Goal: Communication & Community: Answer question/provide support

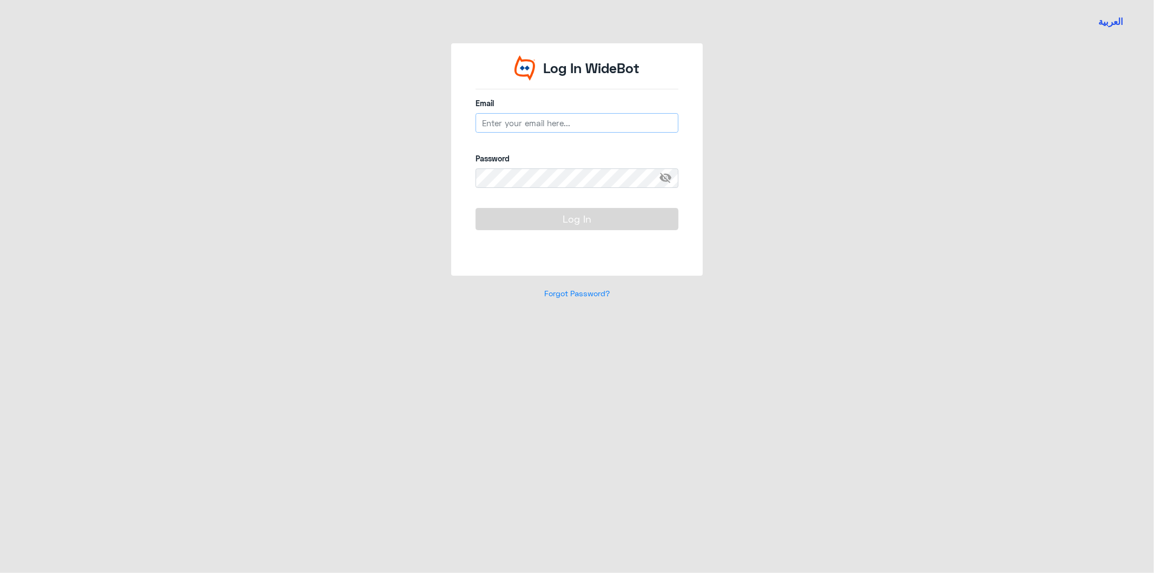
click at [540, 121] on input "email" at bounding box center [577, 122] width 203 height 19
type input "[EMAIL_ADDRESS][DOMAIN_NAME]"
click at [525, 160] on label "Password" at bounding box center [577, 158] width 203 height 11
click at [568, 220] on button "Log In" at bounding box center [577, 219] width 203 height 22
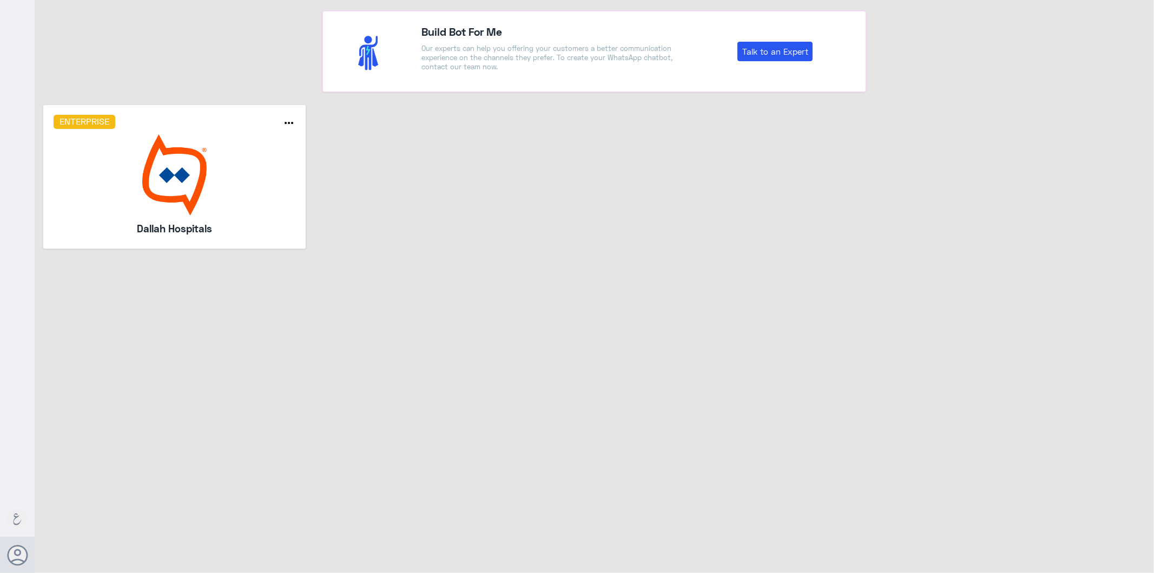
click at [203, 192] on img at bounding box center [175, 174] width 242 height 81
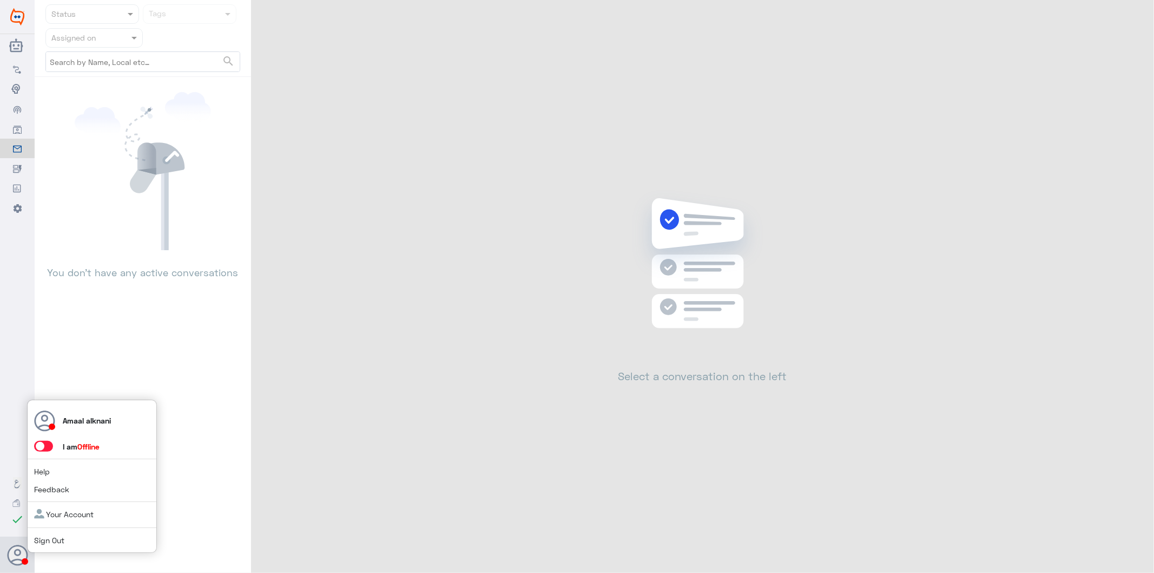
click at [49, 448] on span at bounding box center [43, 446] width 19 height 11
click at [0, 0] on input "checkbox" at bounding box center [0, 0] width 0 height 0
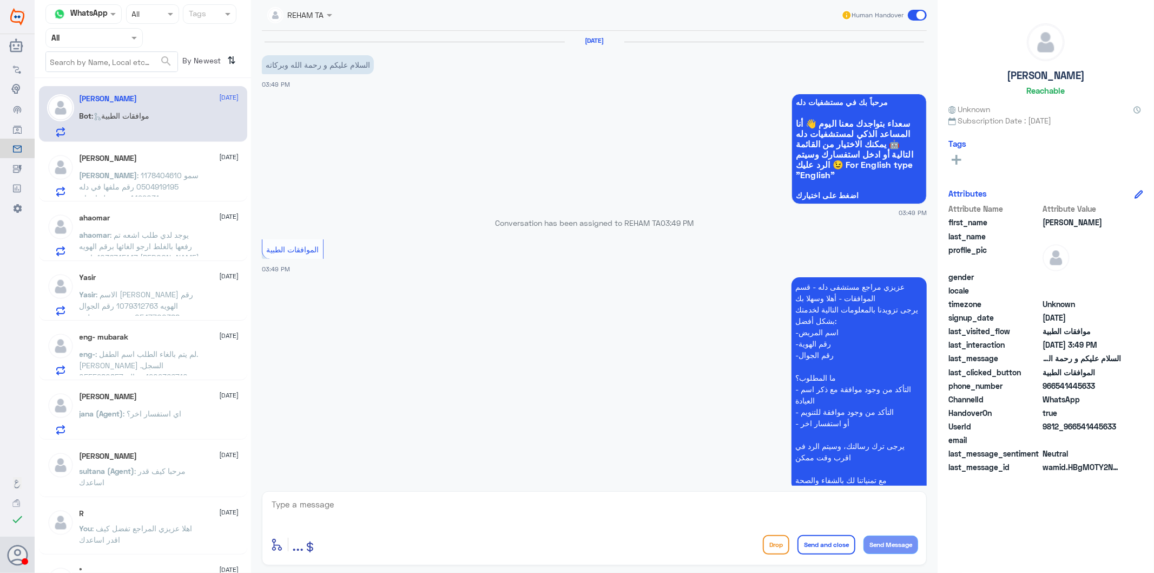
scroll to position [76, 0]
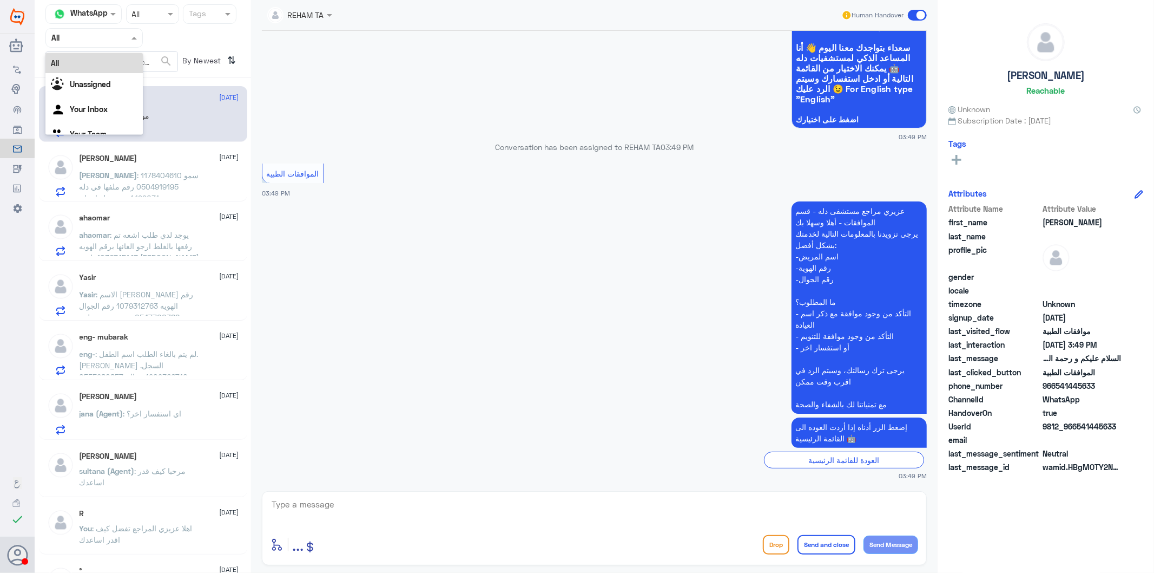
click at [103, 38] on input "text" at bounding box center [81, 37] width 60 height 12
click at [90, 101] on div "Your Inbox" at bounding box center [93, 110] width 97 height 25
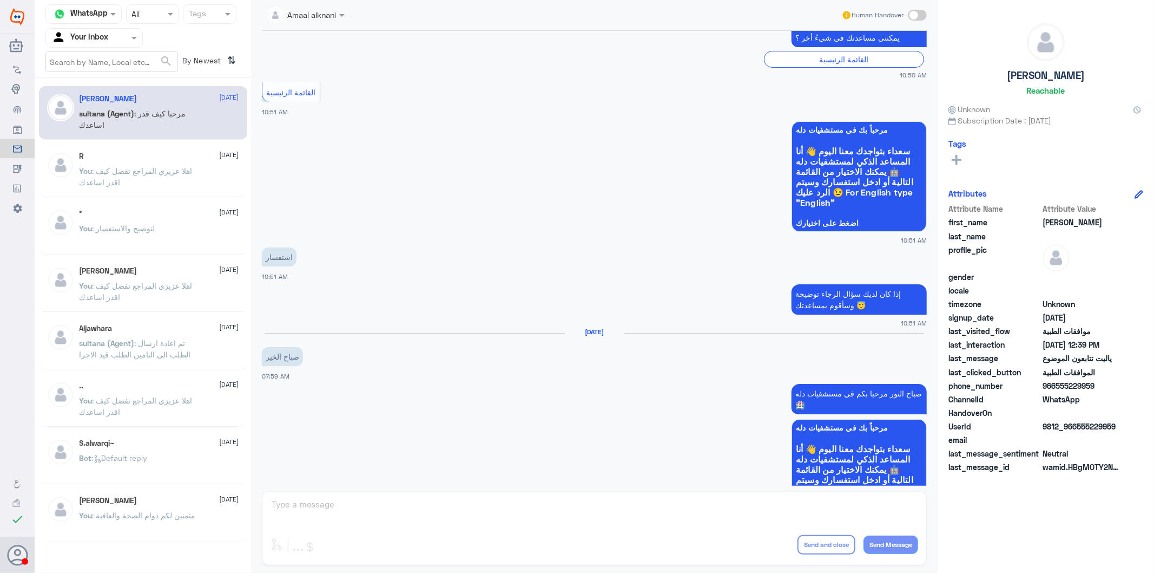
scroll to position [985, 0]
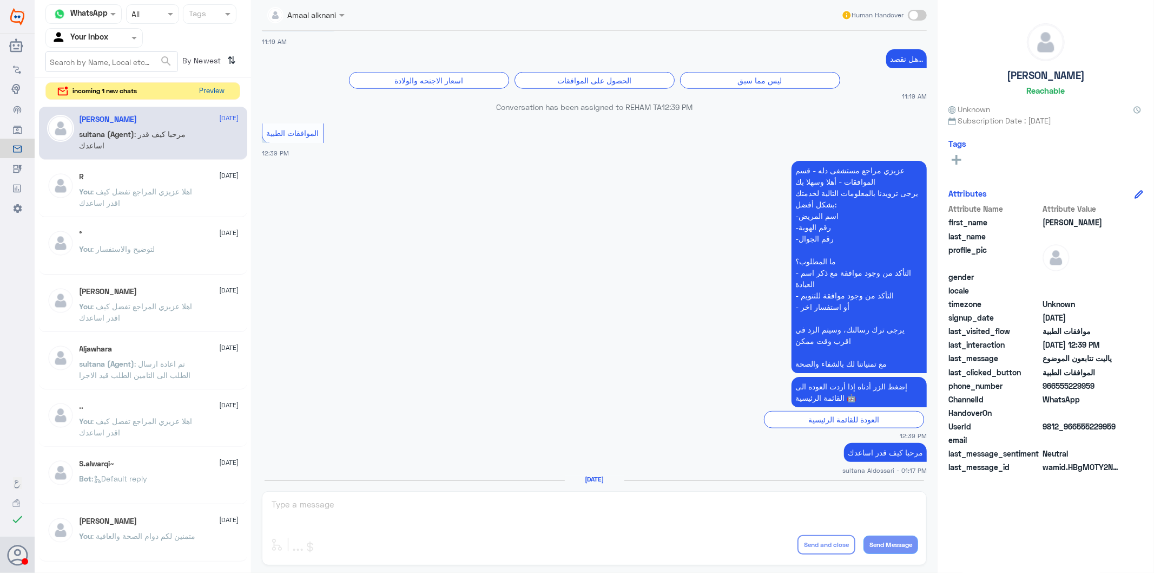
click at [215, 89] on button "Preview" at bounding box center [212, 91] width 34 height 17
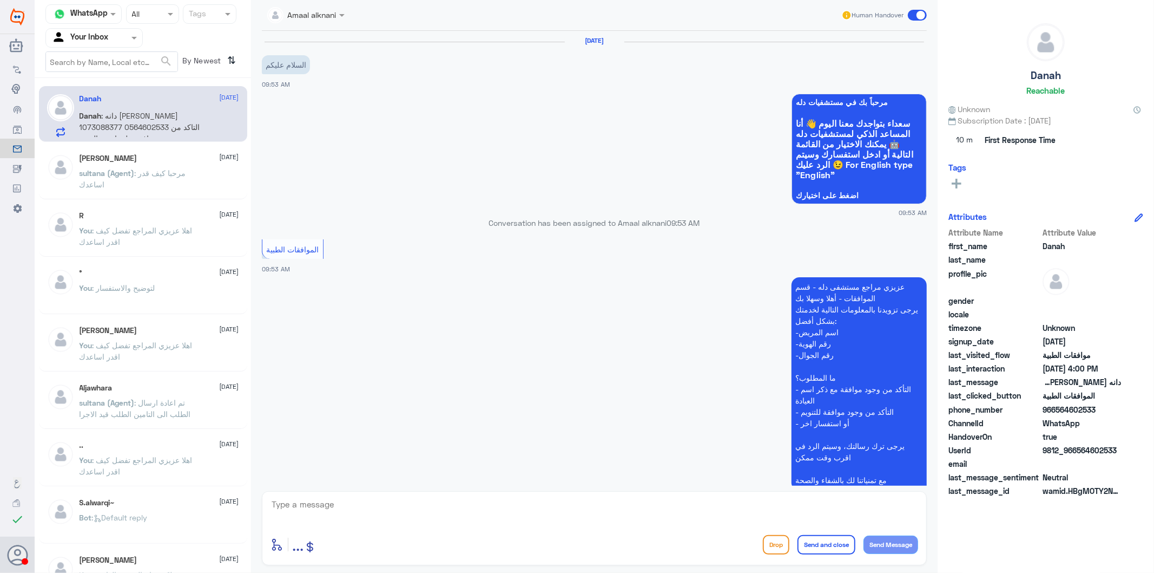
scroll to position [1195, 0]
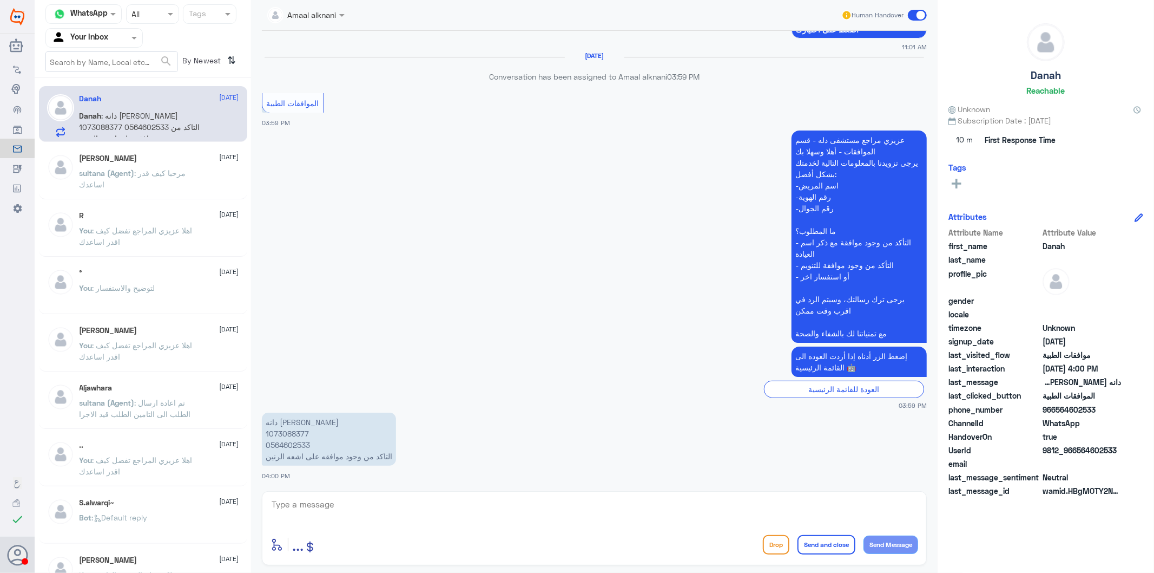
click at [284, 444] on p "دانه [PERSON_NAME] 1073088377 0564602533 التاكد من وجود موافقه على اشعه الرنين" at bounding box center [329, 438] width 134 height 53
copy p "0564602533"
click at [383, 504] on textarea at bounding box center [595, 510] width 648 height 27
type textarea "تم متابعة الطلب مرة اخرى الان تحت الاجراء - اذا مازالت مرفوضة الرجاء التواصل مع…"
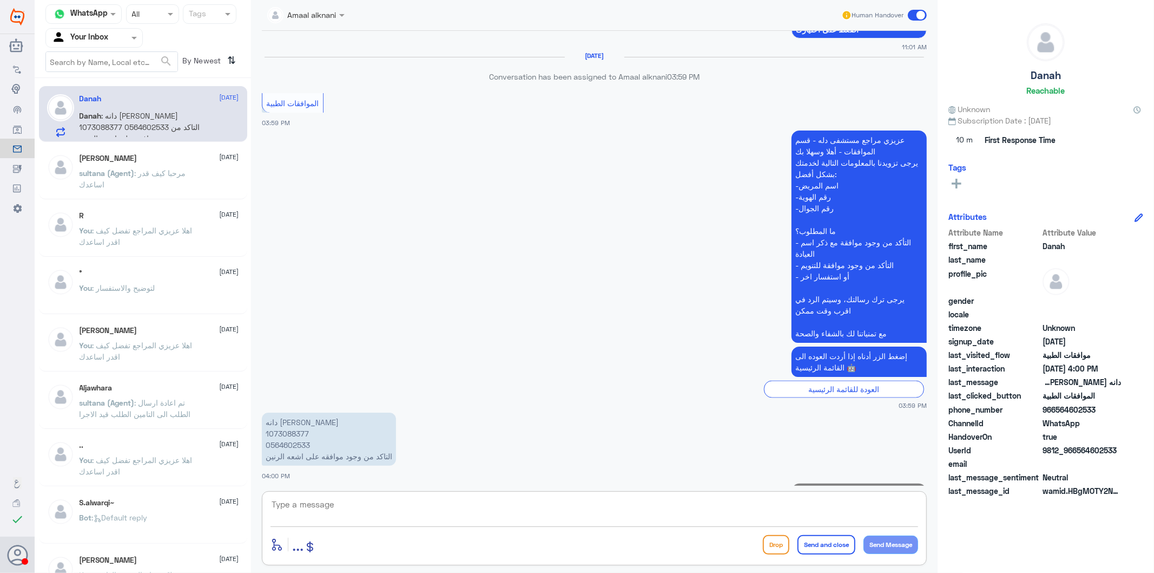
scroll to position [1253, 0]
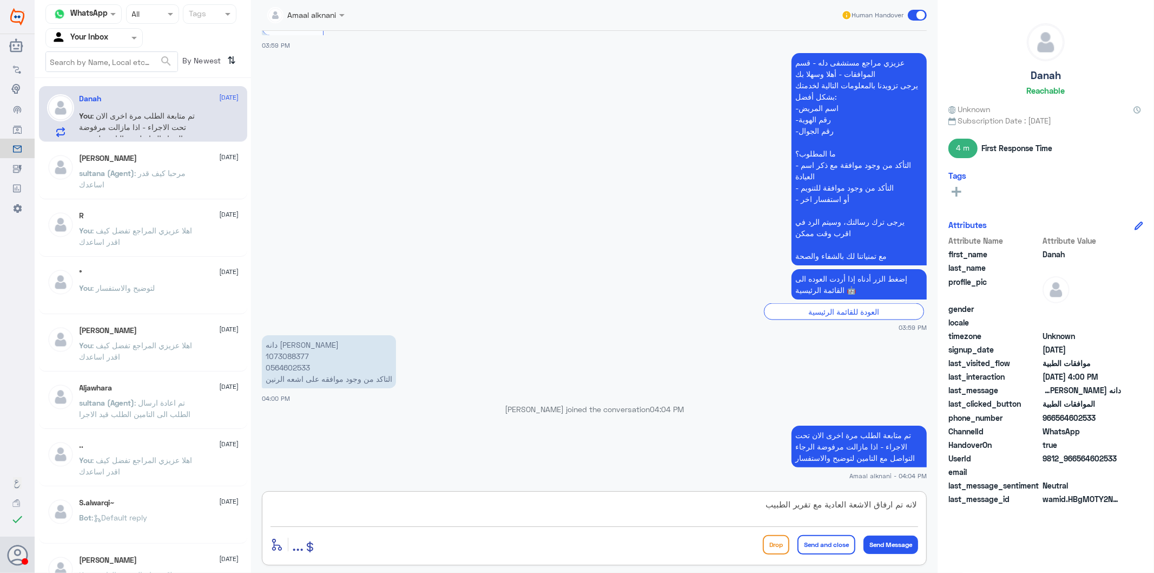
type textarea "لانه تم ارفاق الاشعة العادية مع تقرير الطبيب"
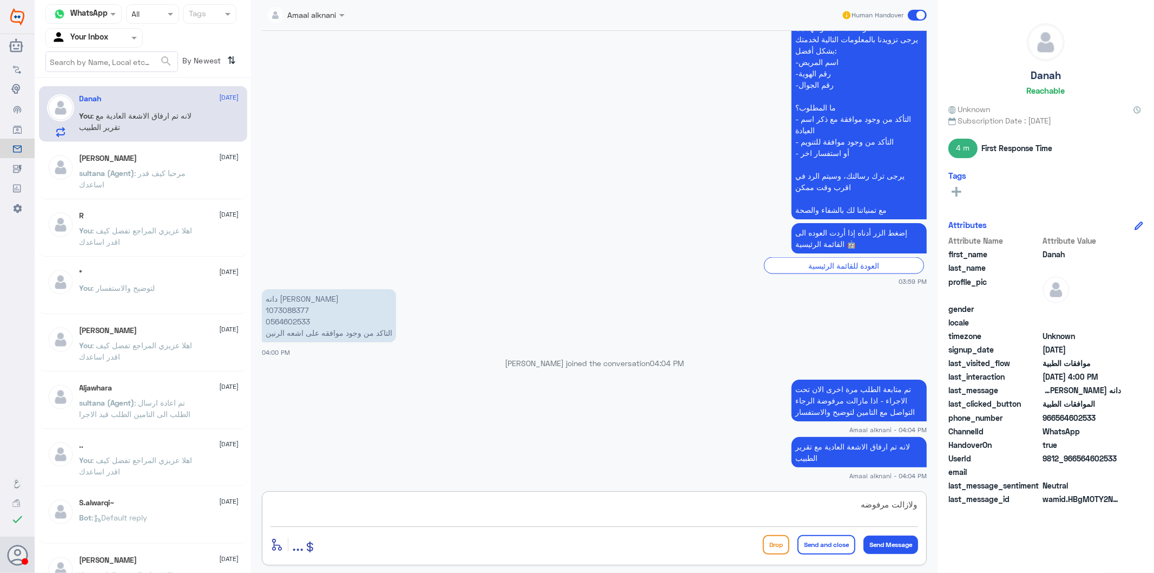
type textarea "ولازالت مرفوضه"
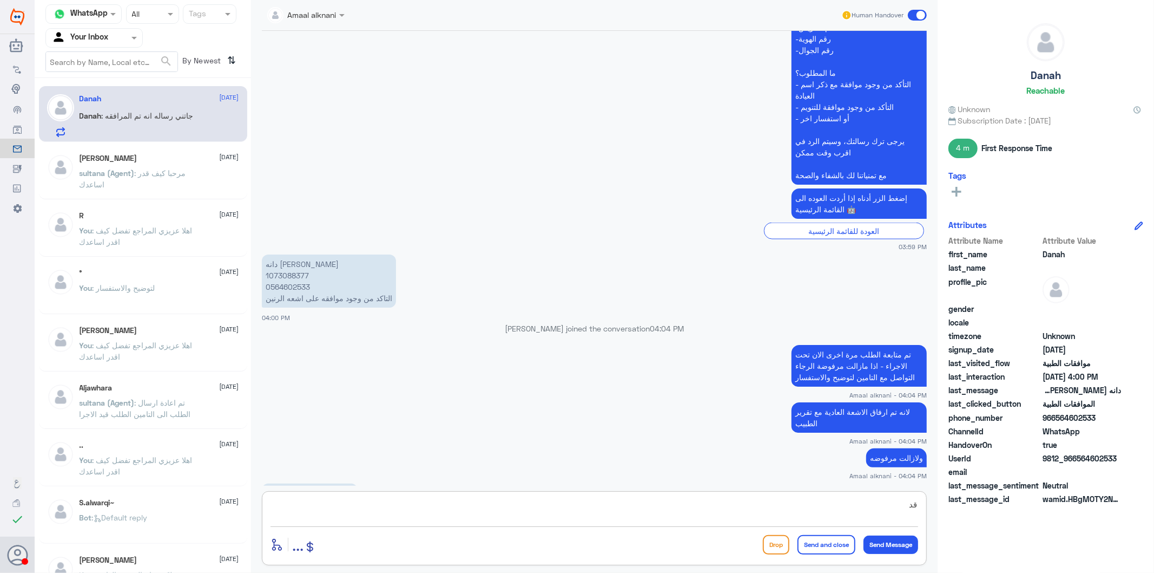
scroll to position [1370, 0]
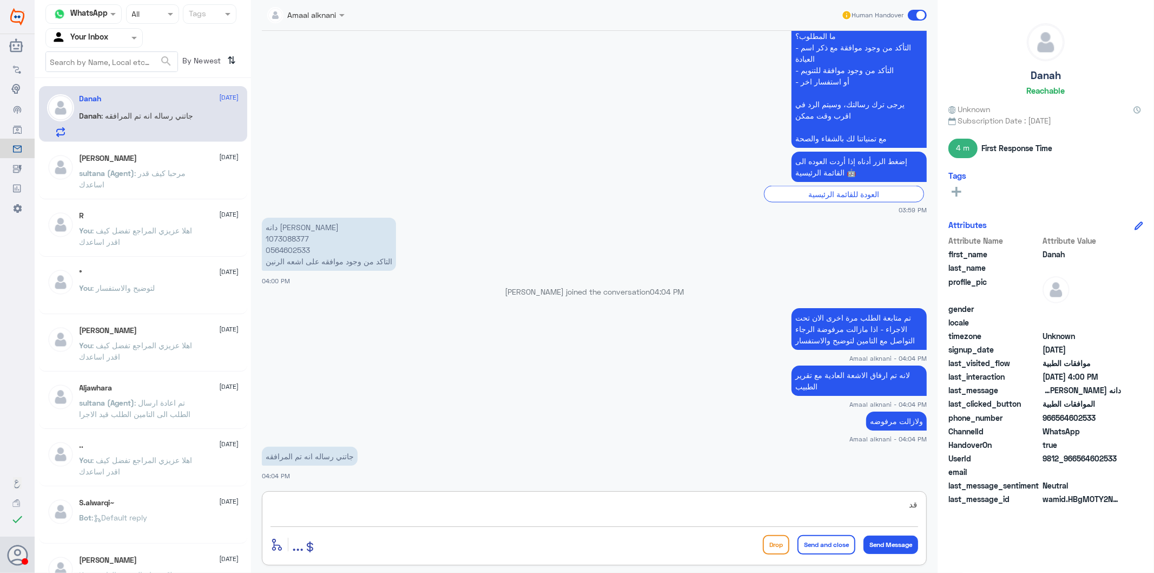
type textarea "ق"
type textarea "الجزئية"
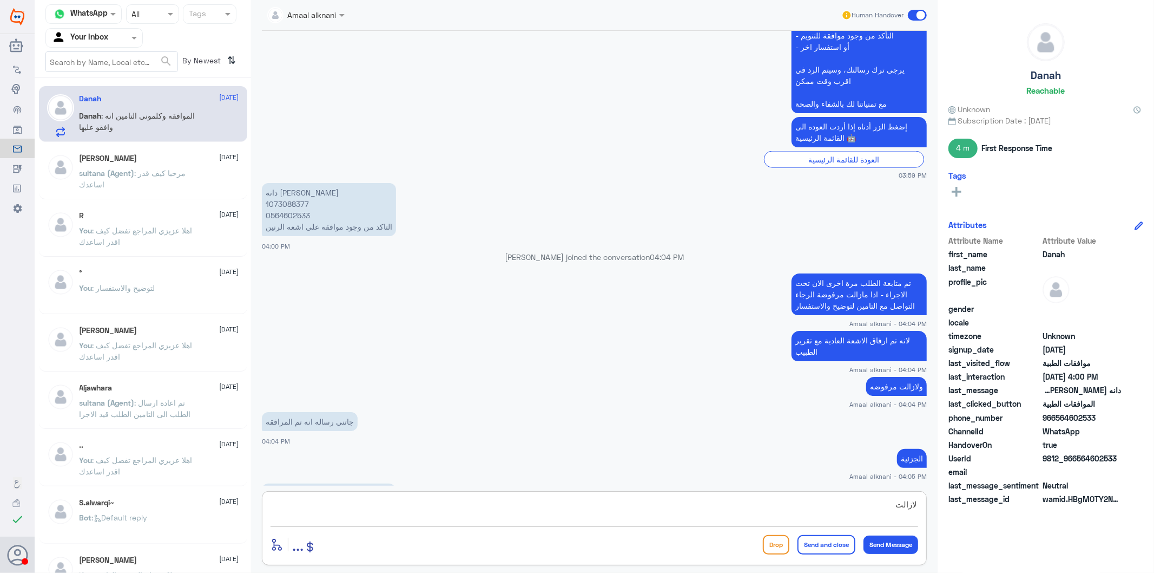
scroll to position [1442, 0]
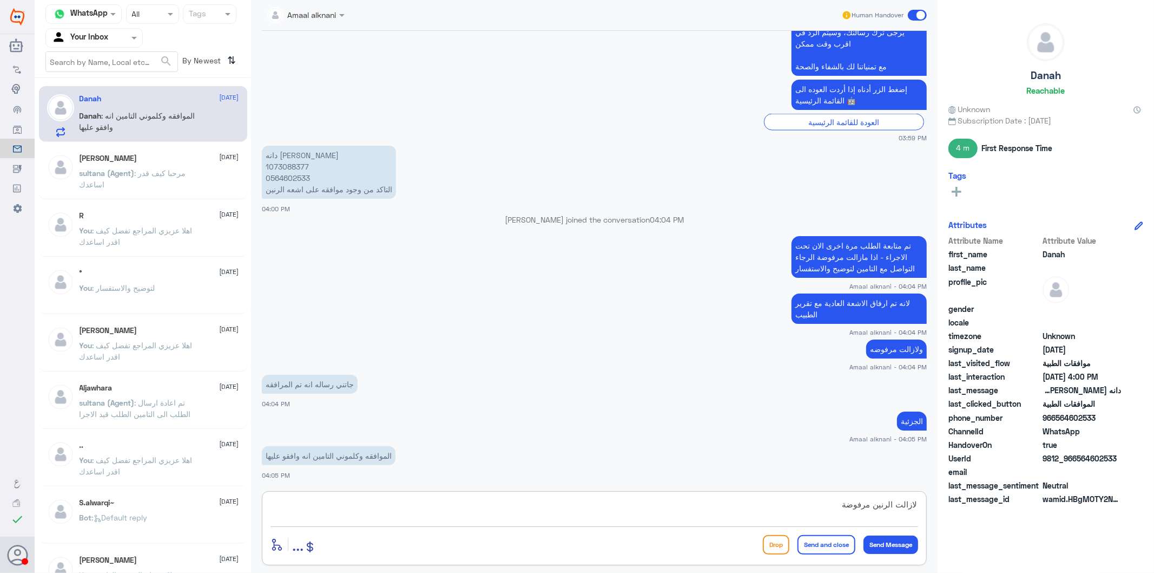
type textarea "لازالت الرنين مرفوضة"
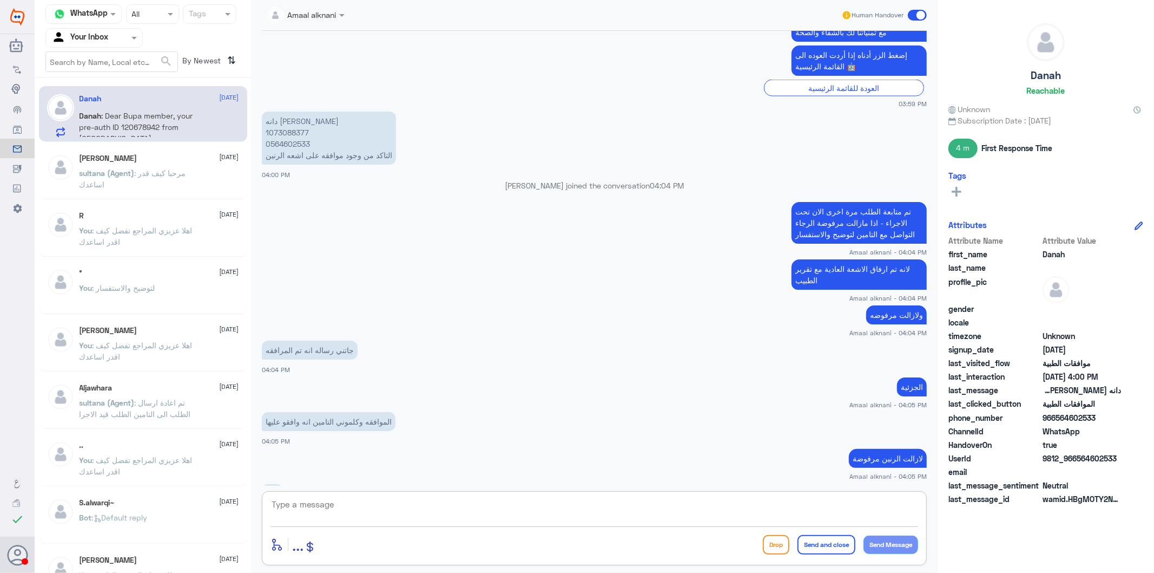
scroll to position [1550, 0]
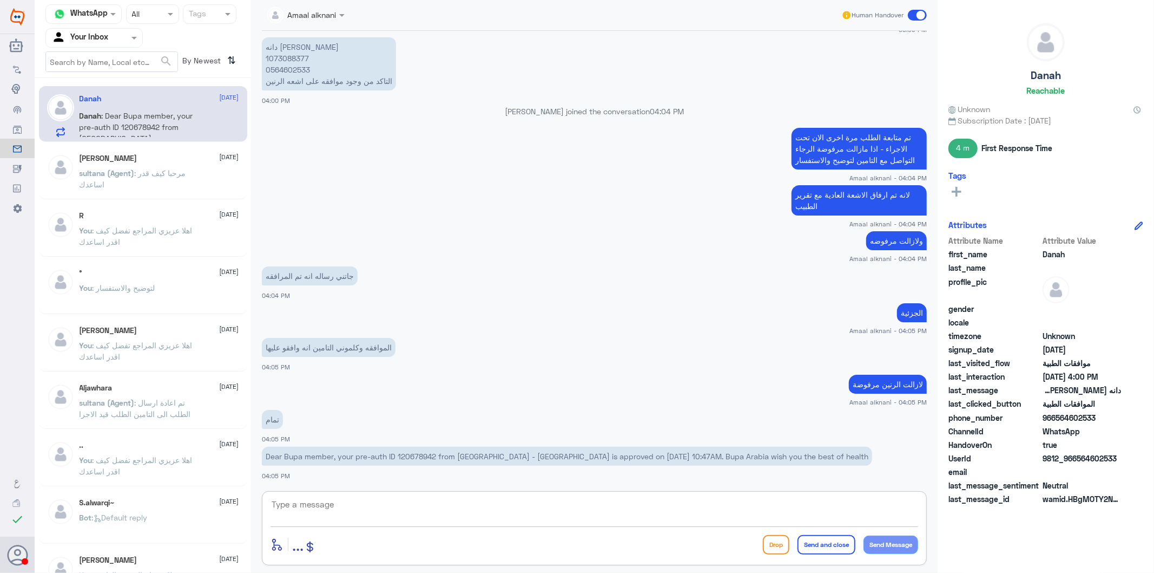
click at [390, 501] on textarea at bounding box center [595, 510] width 648 height 27
click at [416, 450] on p "Dear Bupa member, your pre-auth ID 120678942 from [GEOGRAPHIC_DATA] - [GEOGRAPH…" at bounding box center [567, 455] width 610 height 19
copy p "120678942"
click at [423, 511] on textarea at bounding box center [595, 510] width 648 height 27
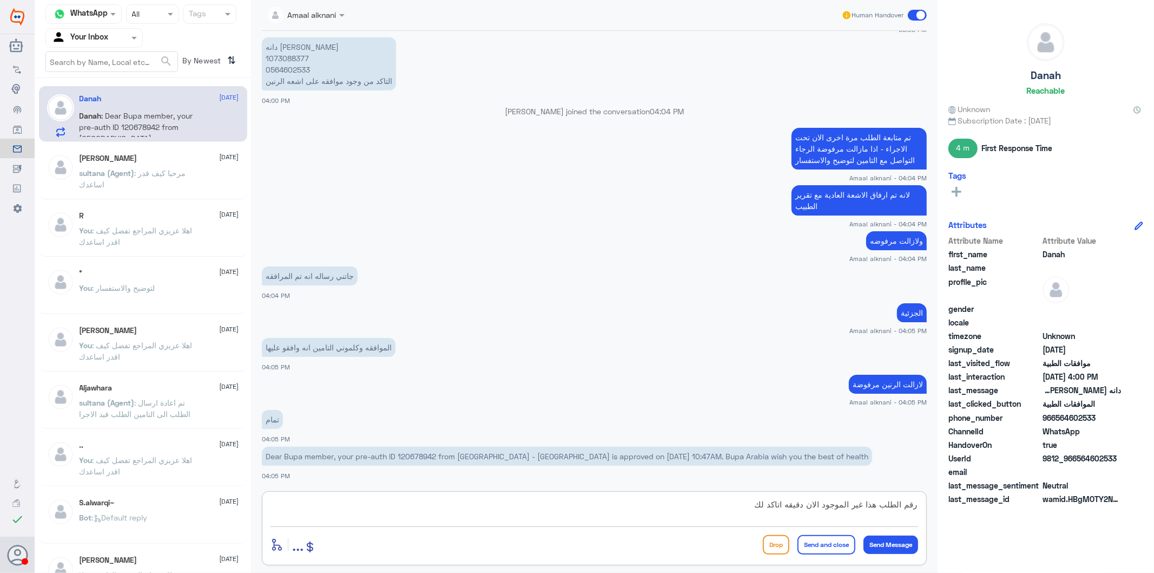
click at [812, 510] on textarea "رقم الطلب هذا غير الموجود الان دقيقه اتاكد لك" at bounding box center [595, 510] width 648 height 27
click at [816, 504] on textarea "رقم الطلب هذا غير الموجود الان دقيقه اتاكد لك" at bounding box center [595, 510] width 648 height 27
type textarea "رقم الطلب هذا غير الموجود الاخير الذي تم رفعه دقيقه اتاكد لك"
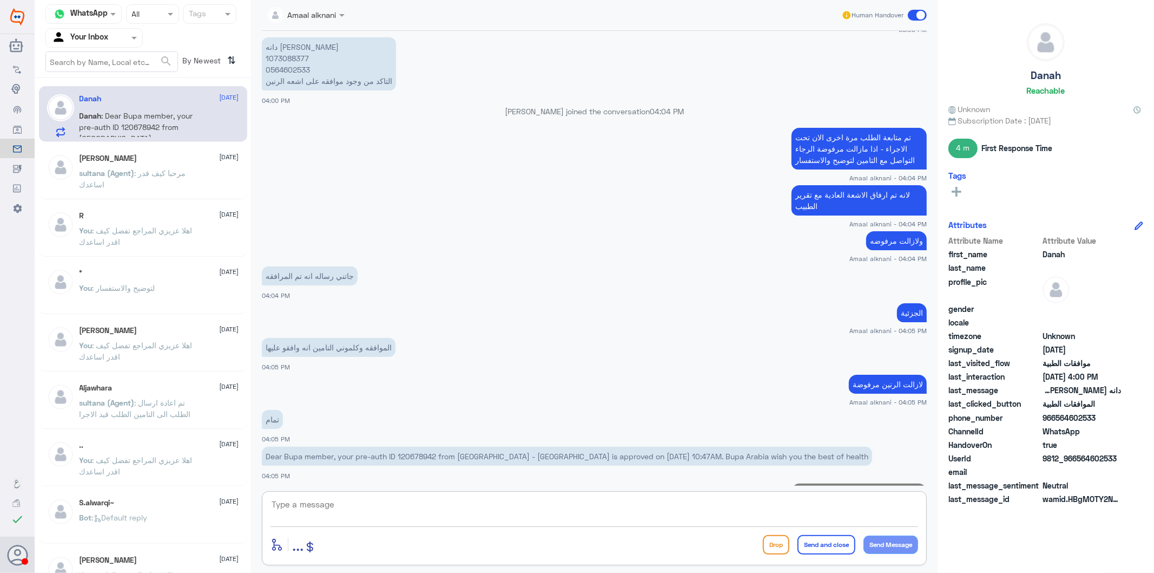
scroll to position [1597, 0]
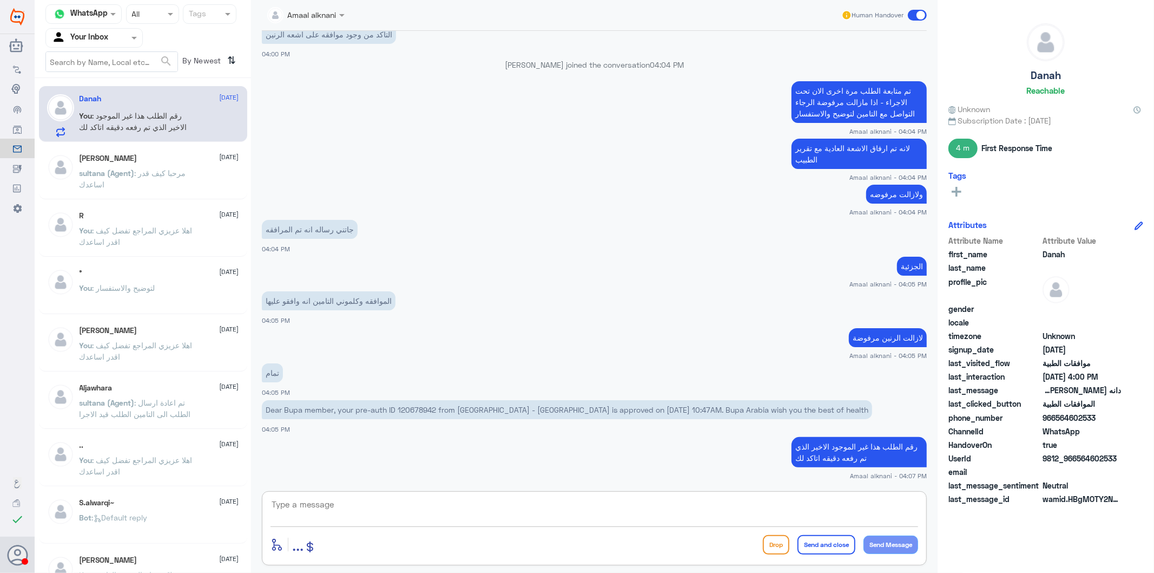
click at [345, 515] on textarea at bounding box center [595, 510] width 648 height 27
type textarea "w"
type textarea "صحيح عزيزتي"
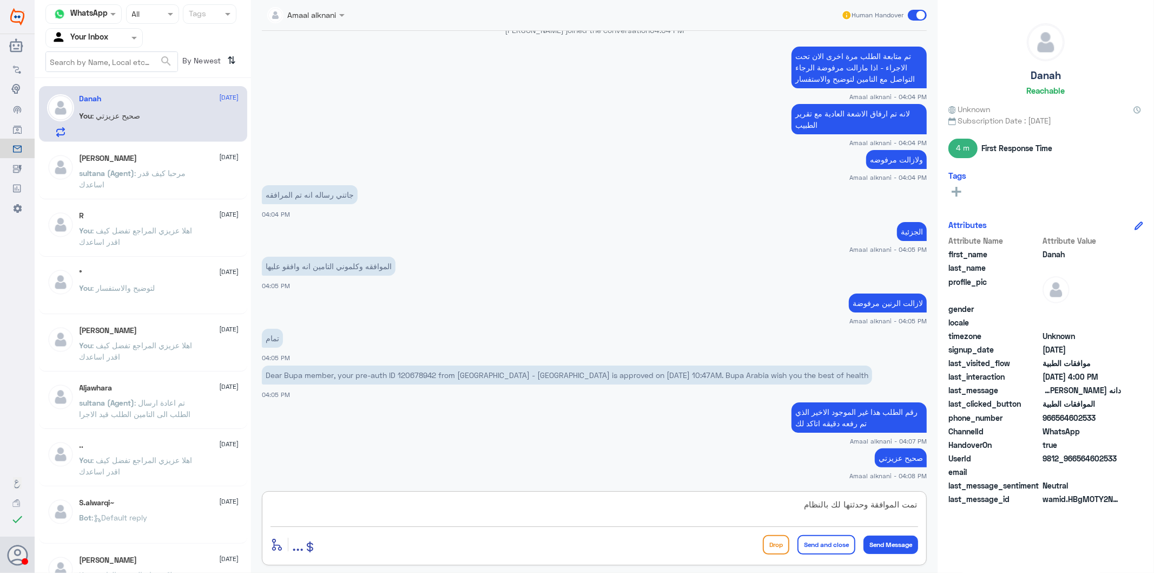
type textarea "تمت الموافقة وحدثتها لك بالنظام"
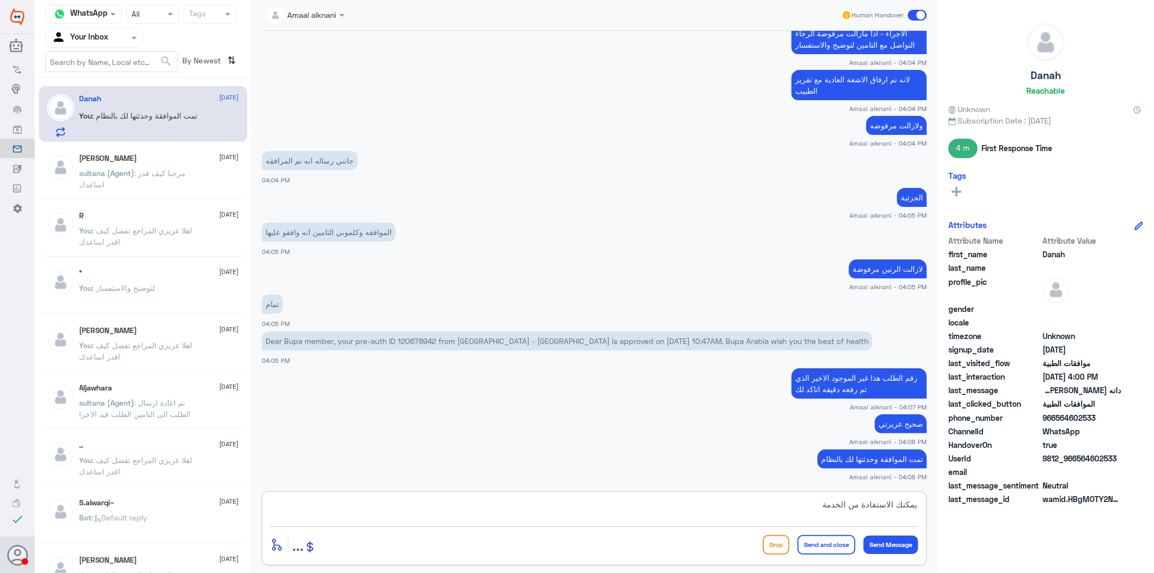
type textarea "يمكنك الاستفادة من الخدمة"
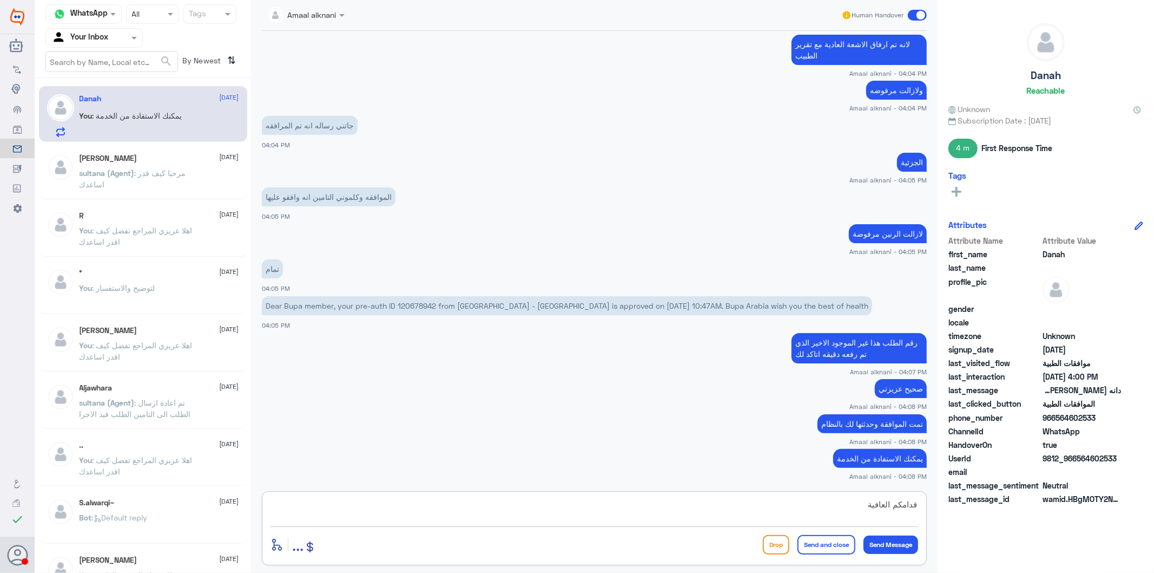
type textarea "قدامكم العافية"
click at [816, 544] on button "Send and close" at bounding box center [827, 544] width 58 height 19
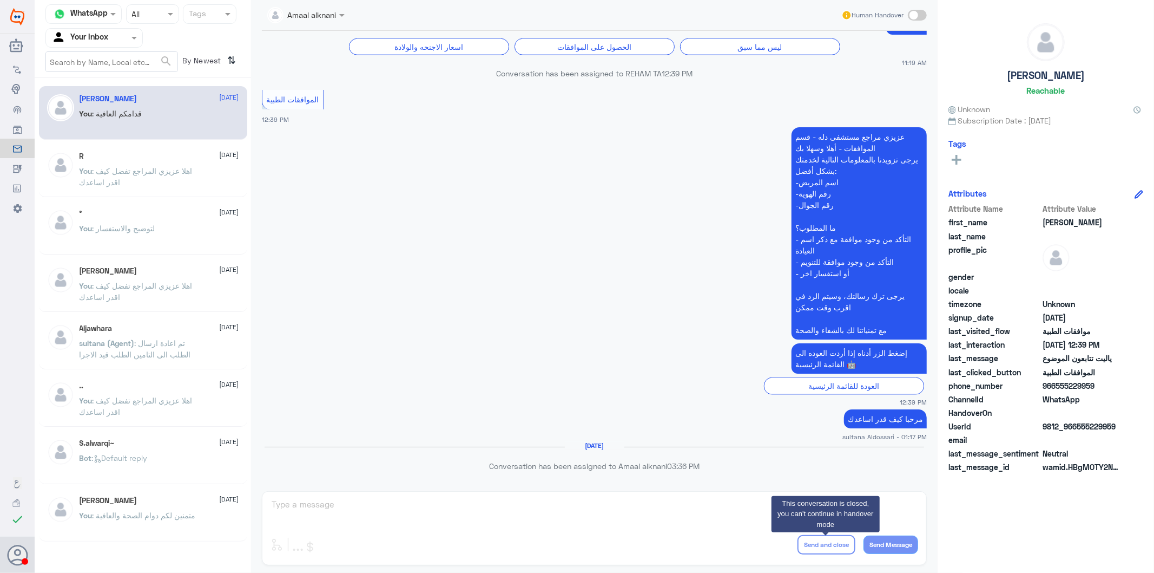
scroll to position [985, 0]
